Goal: Find contact information: Find contact information

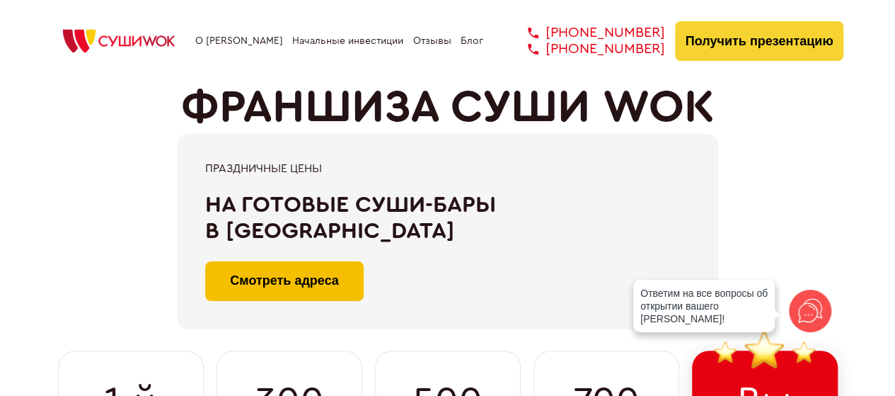
click at [345, 266] on link "Смотреть адреса" at bounding box center [284, 281] width 159 height 40
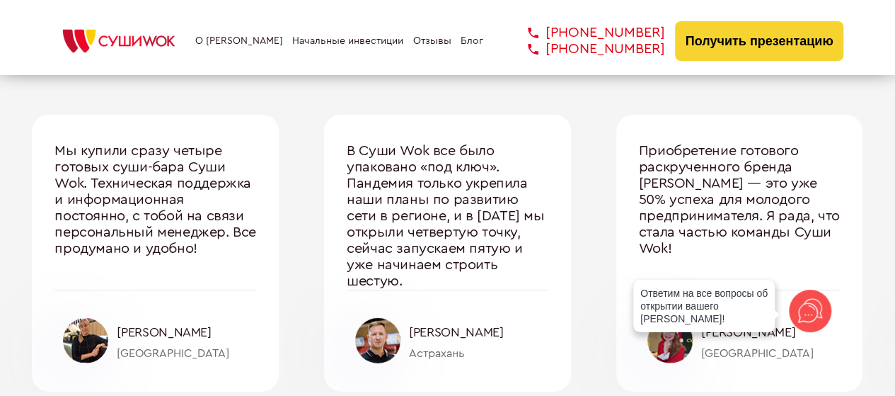
scroll to position [4741, 0]
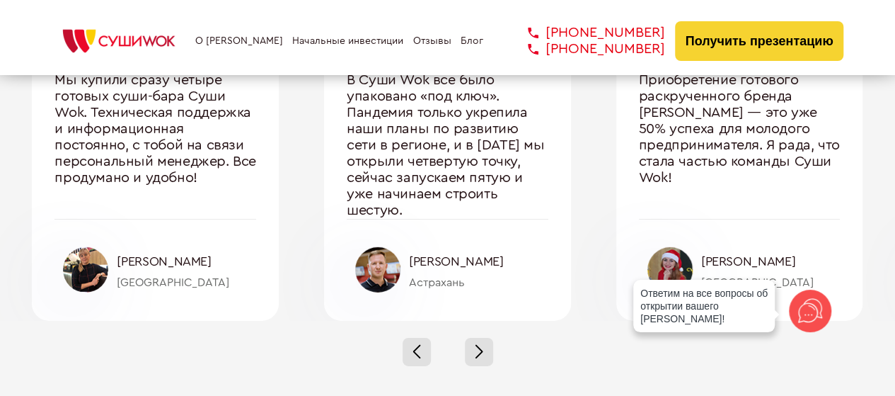
click at [398, 273] on div at bounding box center [377, 269] width 45 height 45
click at [382, 267] on div at bounding box center [377, 269] width 45 height 45
click at [408, 261] on div "[PERSON_NAME]" at bounding box center [448, 256] width 202 height 74
click at [428, 261] on div "[PERSON_NAME]" at bounding box center [478, 261] width 139 height 15
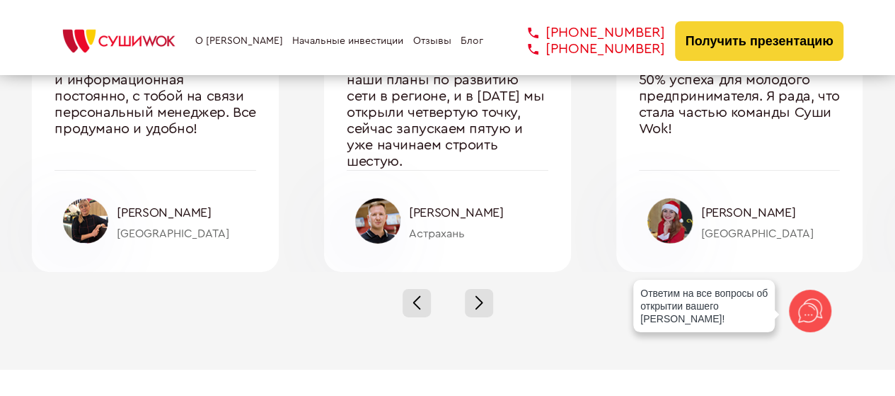
scroll to position [4812, 0]
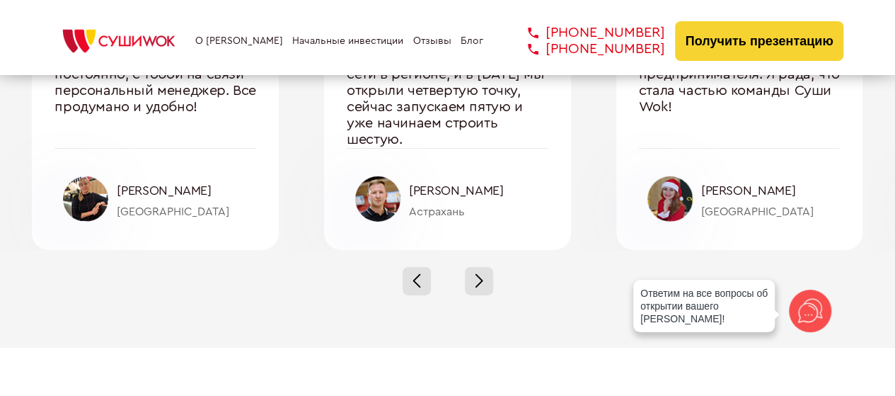
click at [723, 189] on div "[PERSON_NAME]" at bounding box center [770, 190] width 139 height 15
click at [691, 190] on div at bounding box center [669, 198] width 45 height 45
click at [483, 276] on div at bounding box center [479, 281] width 28 height 28
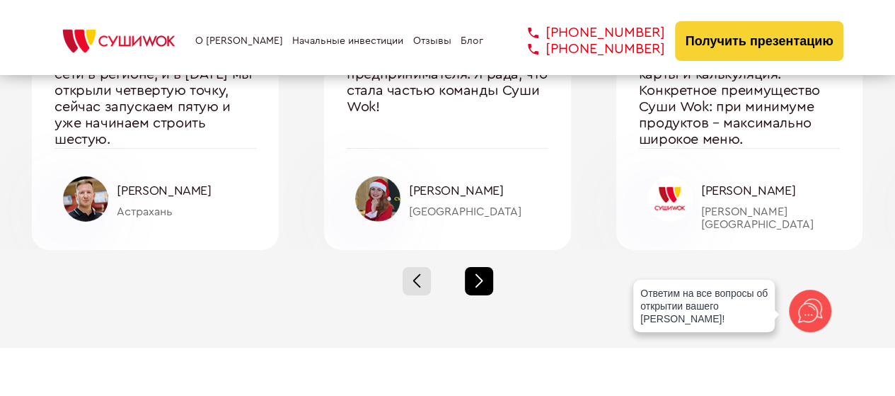
click at [483, 276] on div at bounding box center [479, 281] width 28 height 28
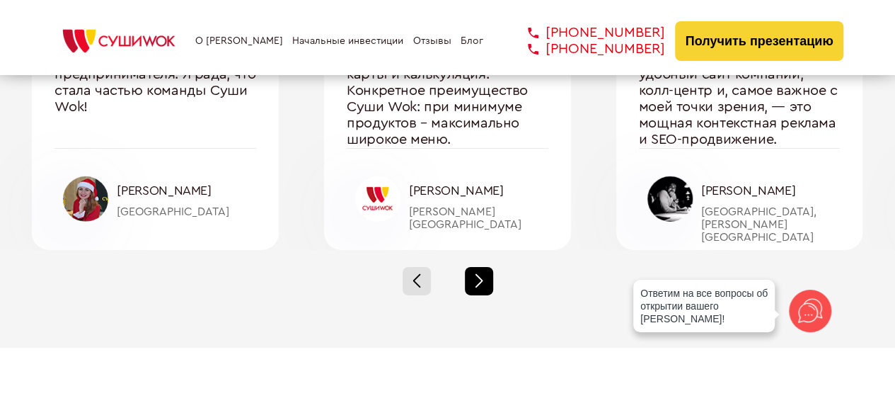
click at [483, 276] on div at bounding box center [479, 281] width 28 height 28
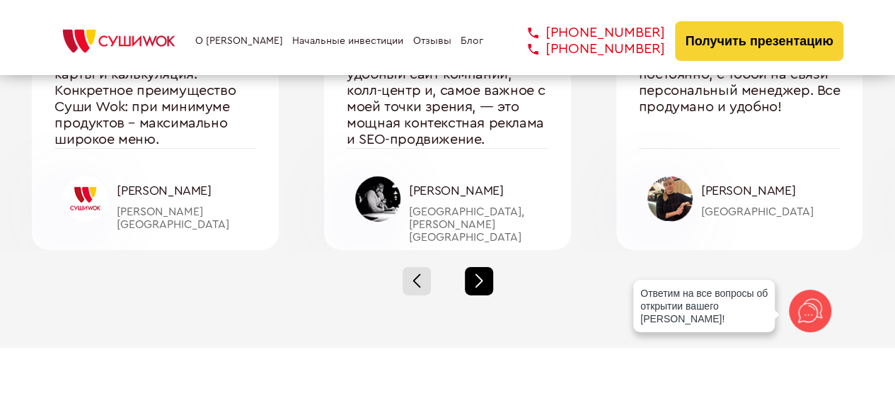
click at [483, 276] on div at bounding box center [479, 281] width 28 height 28
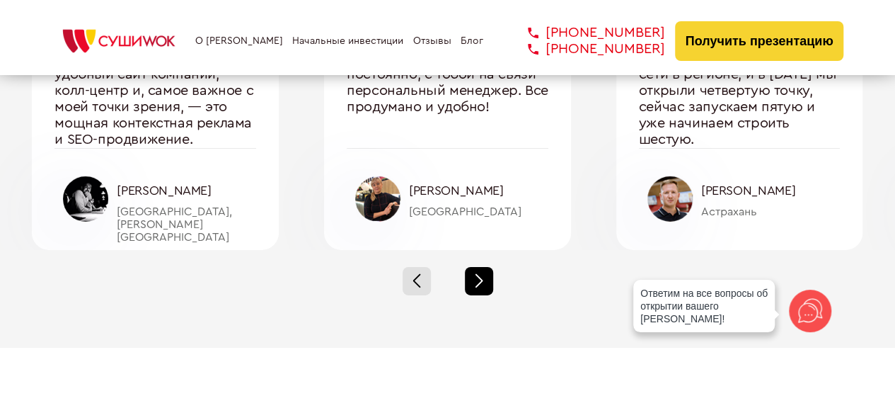
click at [483, 276] on div at bounding box center [479, 281] width 28 height 28
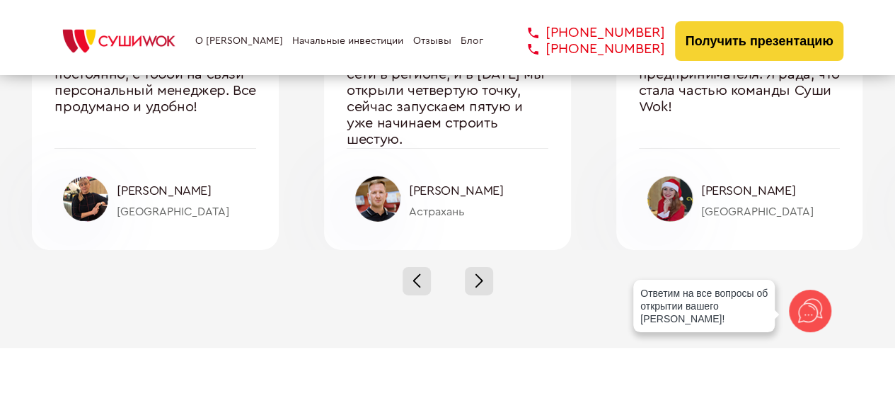
click at [375, 192] on div at bounding box center [377, 198] width 45 height 45
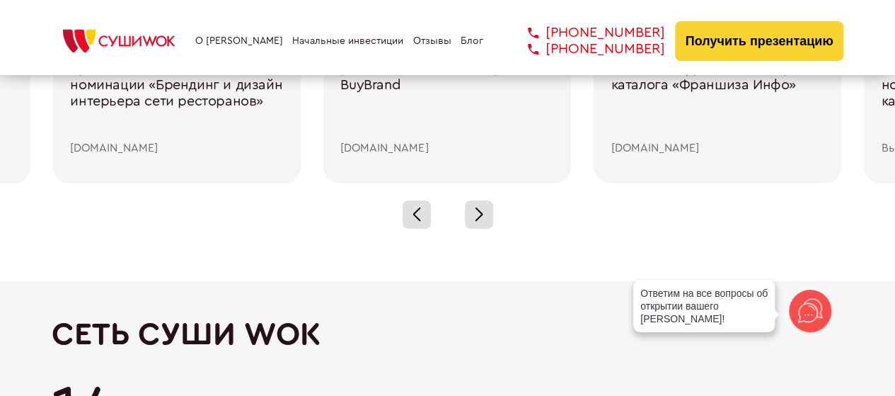
scroll to position [2052, 0]
